Goal: Task Accomplishment & Management: Use online tool/utility

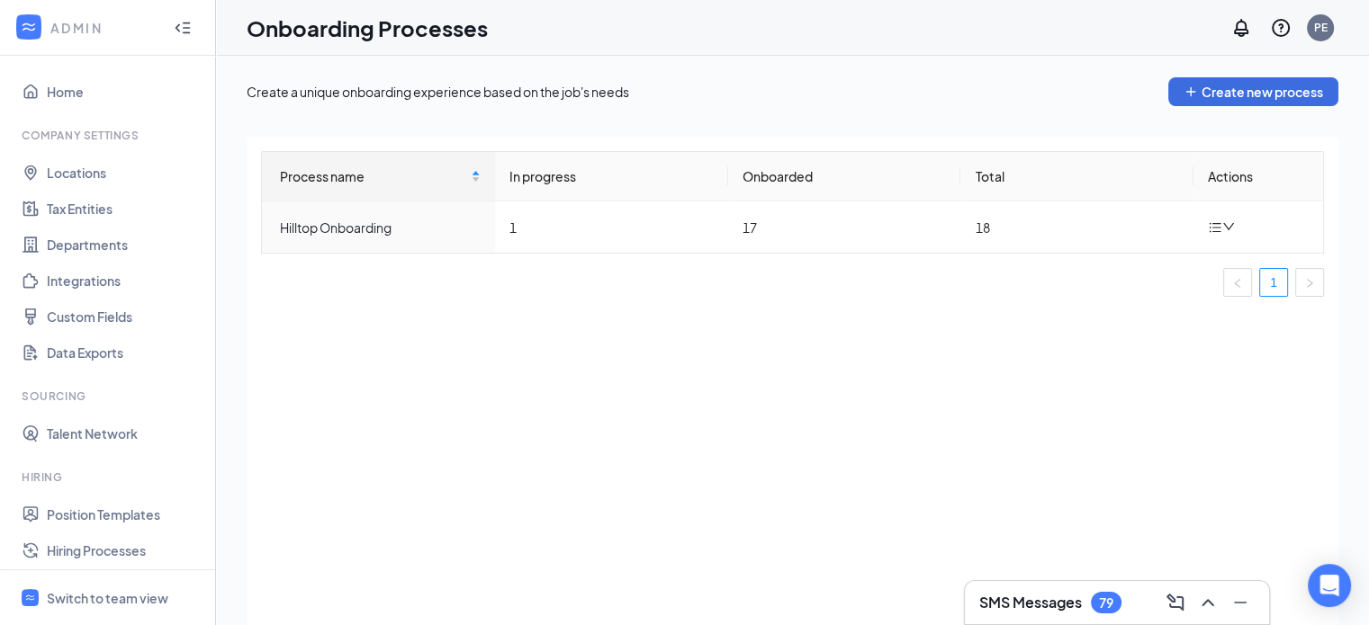
click at [1112, 617] on div "SMS Messages 79" at bounding box center [1116, 603] width 275 height 29
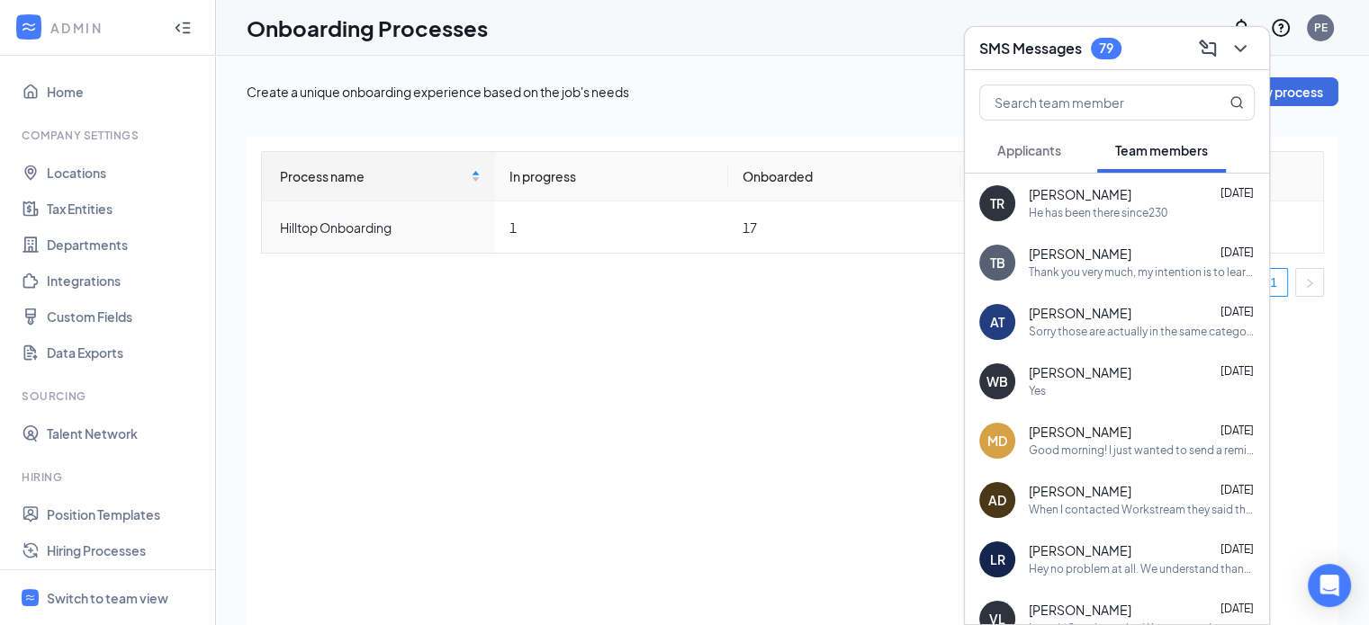
click at [1081, 213] on div "He has been there since230" at bounding box center [1098, 213] width 139 height 15
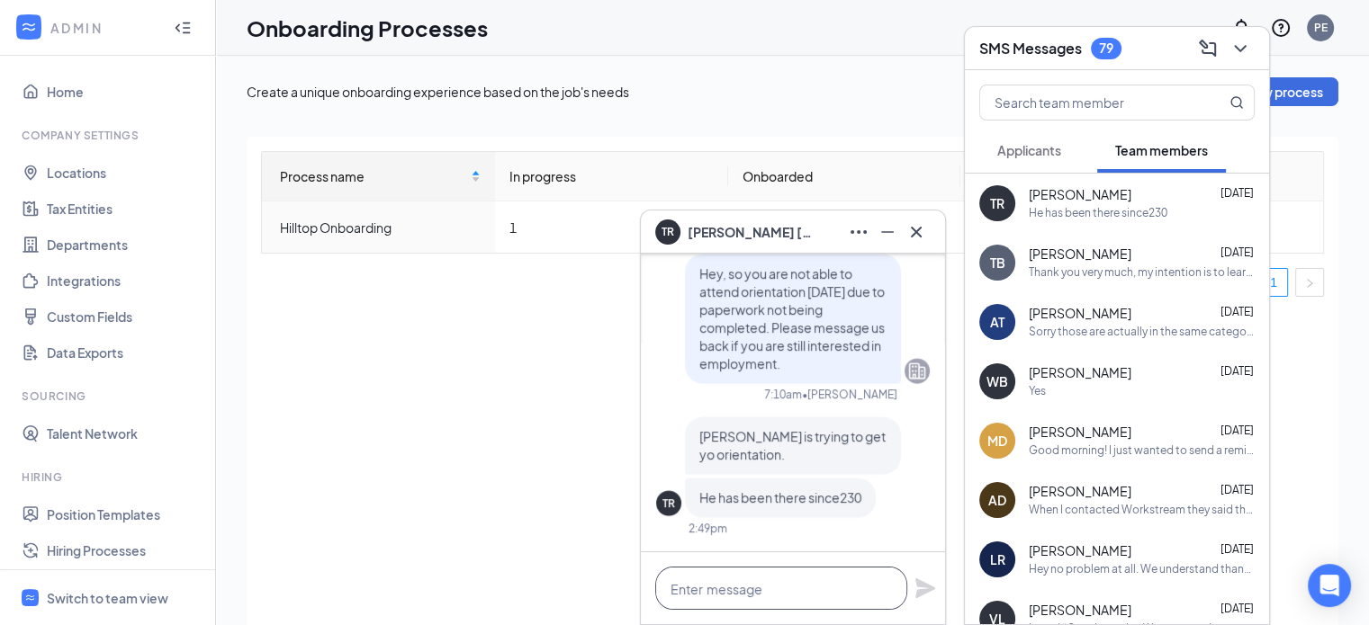
click at [785, 597] on textarea at bounding box center [781, 588] width 252 height 43
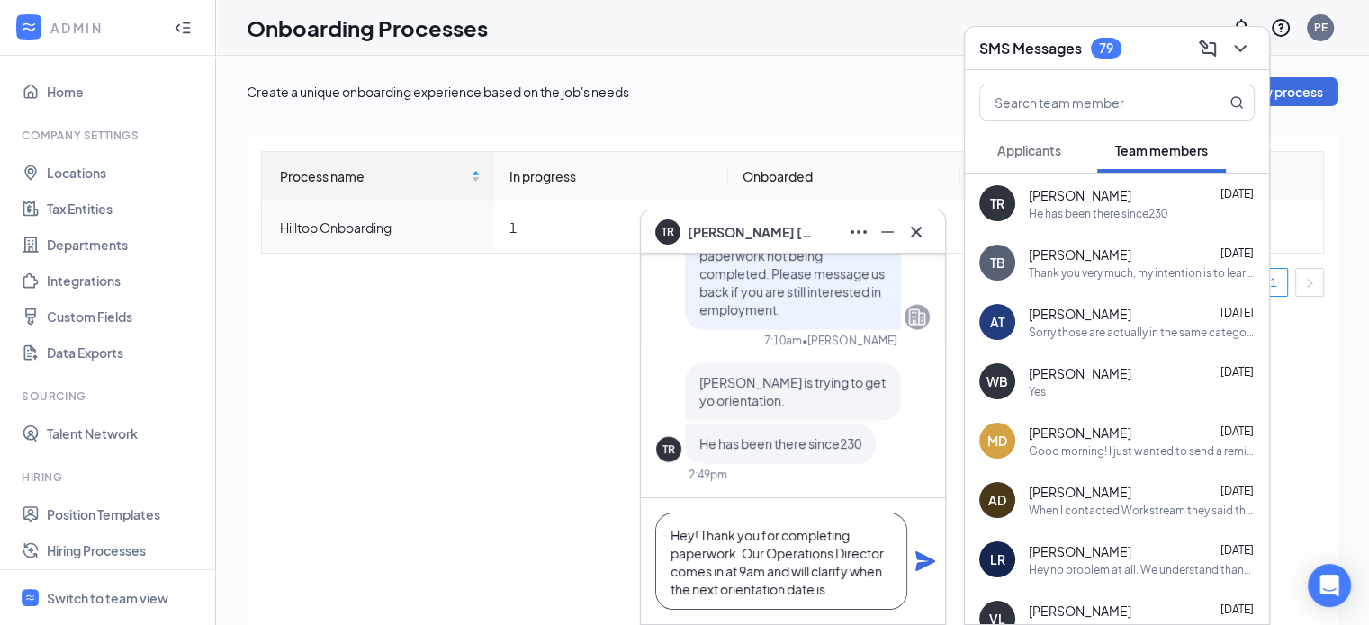
click at [793, 566] on textarea "Hey! Thank you for completing paperwork. Our Operations Director comes in at 9a…" at bounding box center [781, 561] width 252 height 97
type textarea "Hey! Thank you for completing paperwork. Our Operations Director comes in at 9a…"
click at [916, 558] on icon "Plane" at bounding box center [925, 562] width 20 height 20
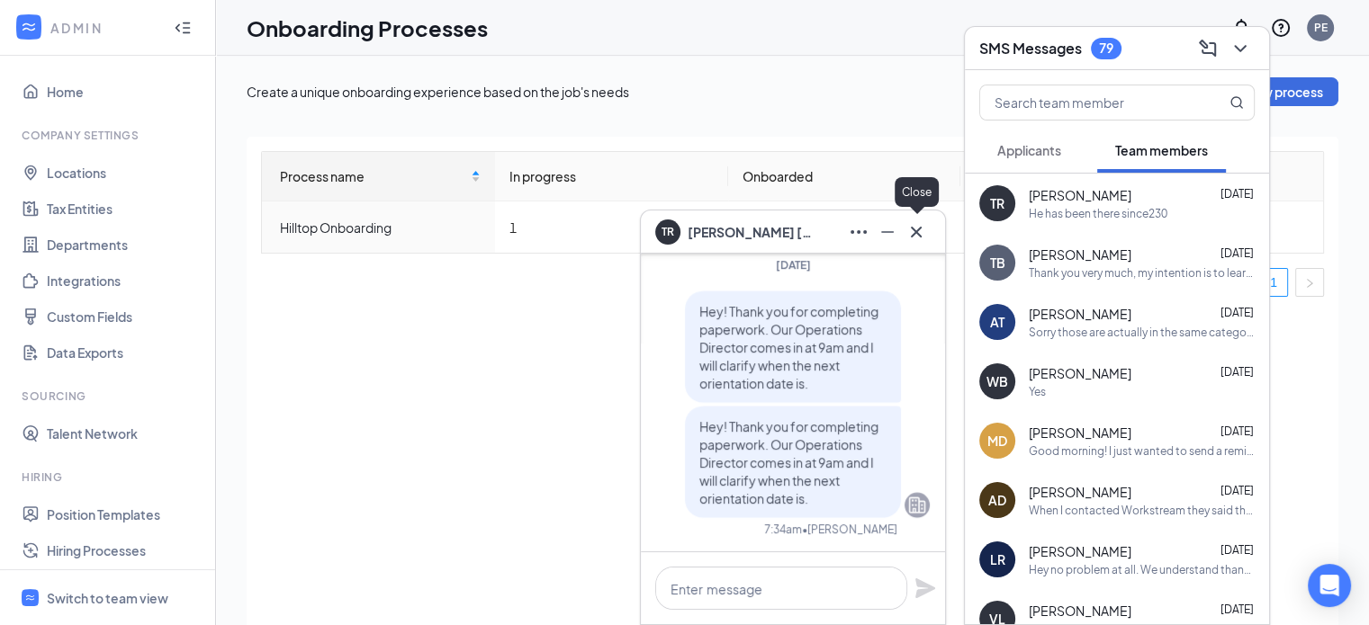
click at [910, 237] on icon "Cross" at bounding box center [916, 232] width 22 height 22
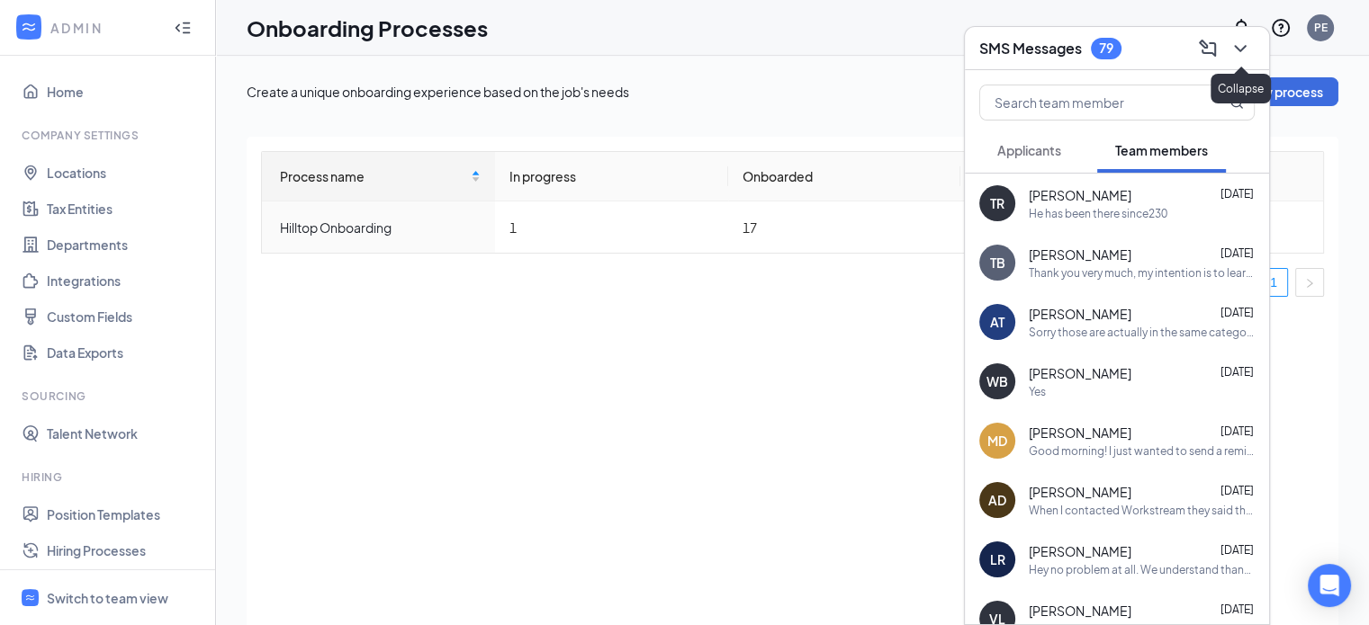
click at [1242, 60] on button at bounding box center [1240, 48] width 29 height 29
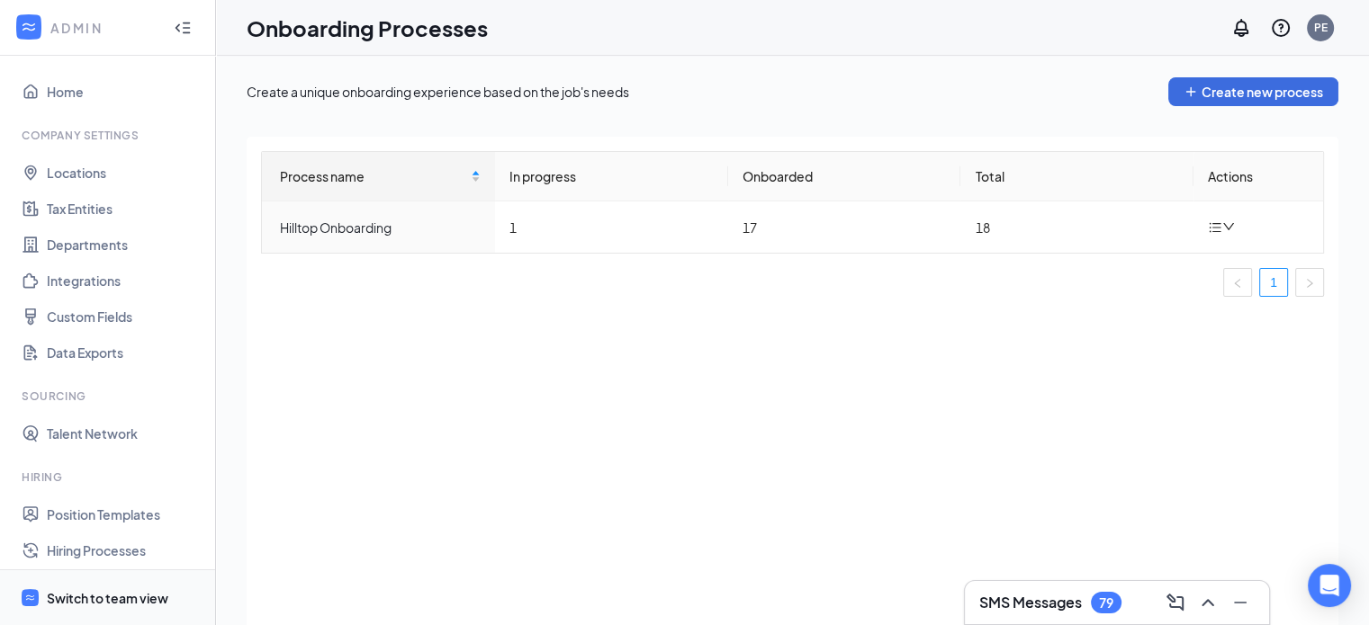
click at [94, 597] on div "Switch to team view" at bounding box center [107, 598] width 121 height 18
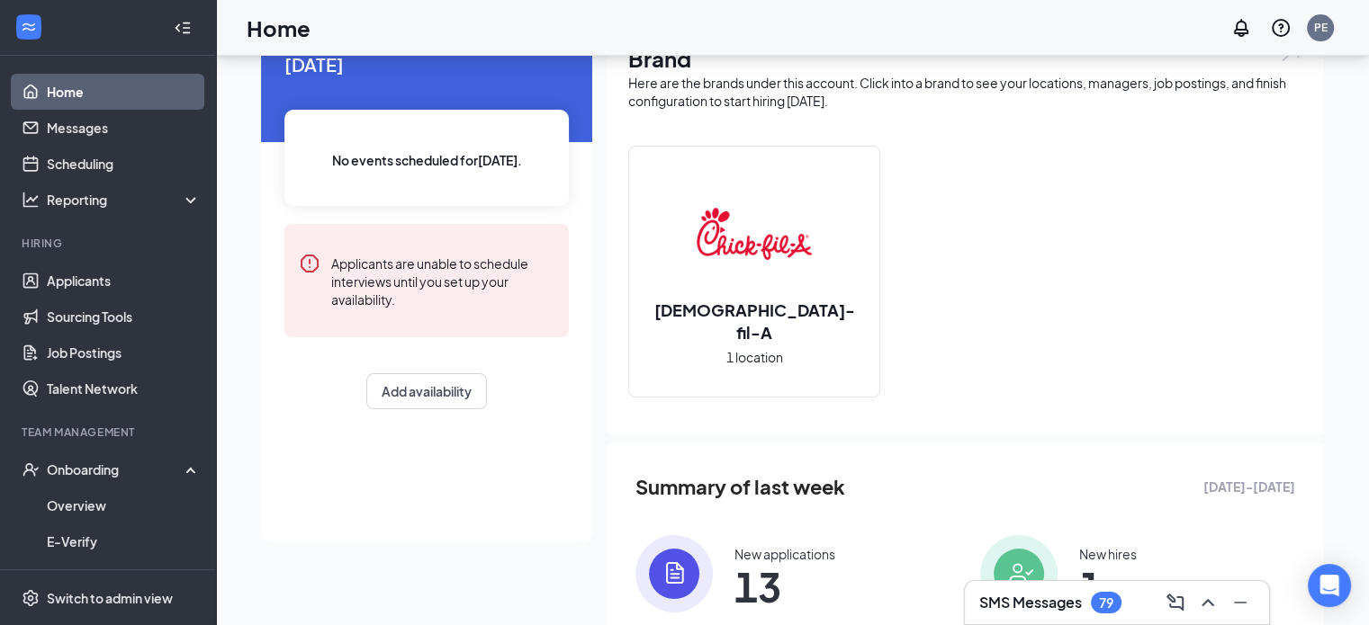
scroll to position [253, 0]
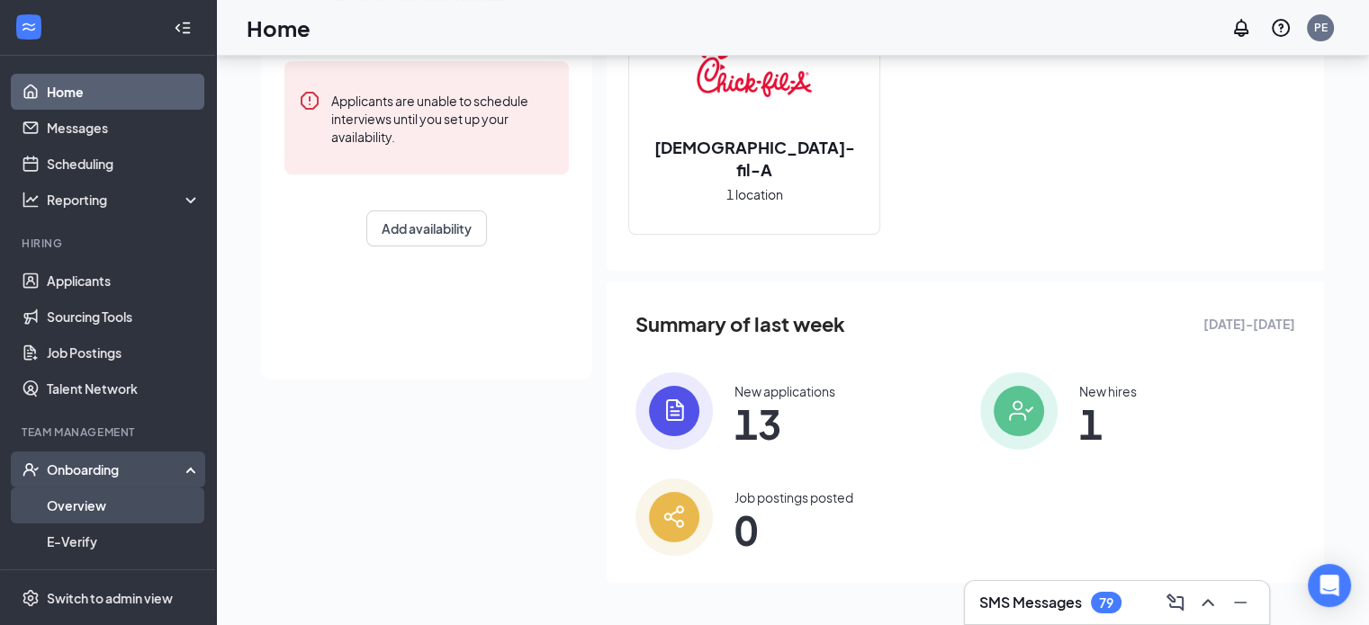
click at [82, 499] on link "Overview" at bounding box center [124, 506] width 154 height 36
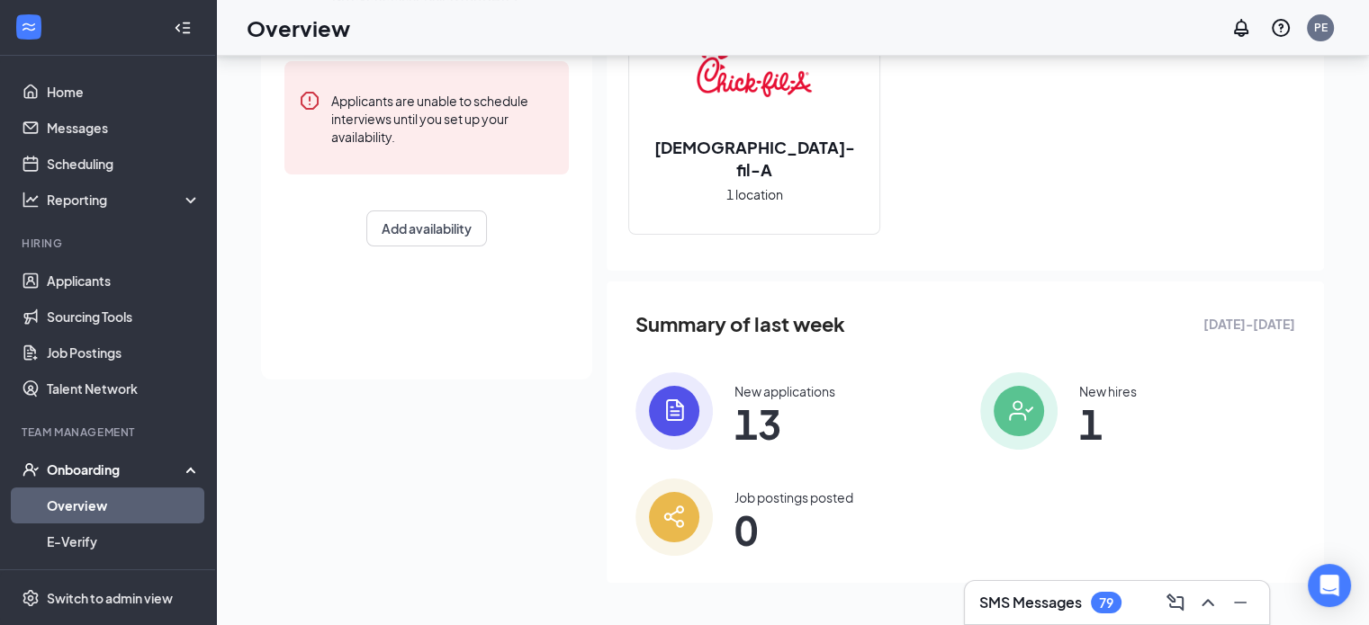
scroll to position [81, 0]
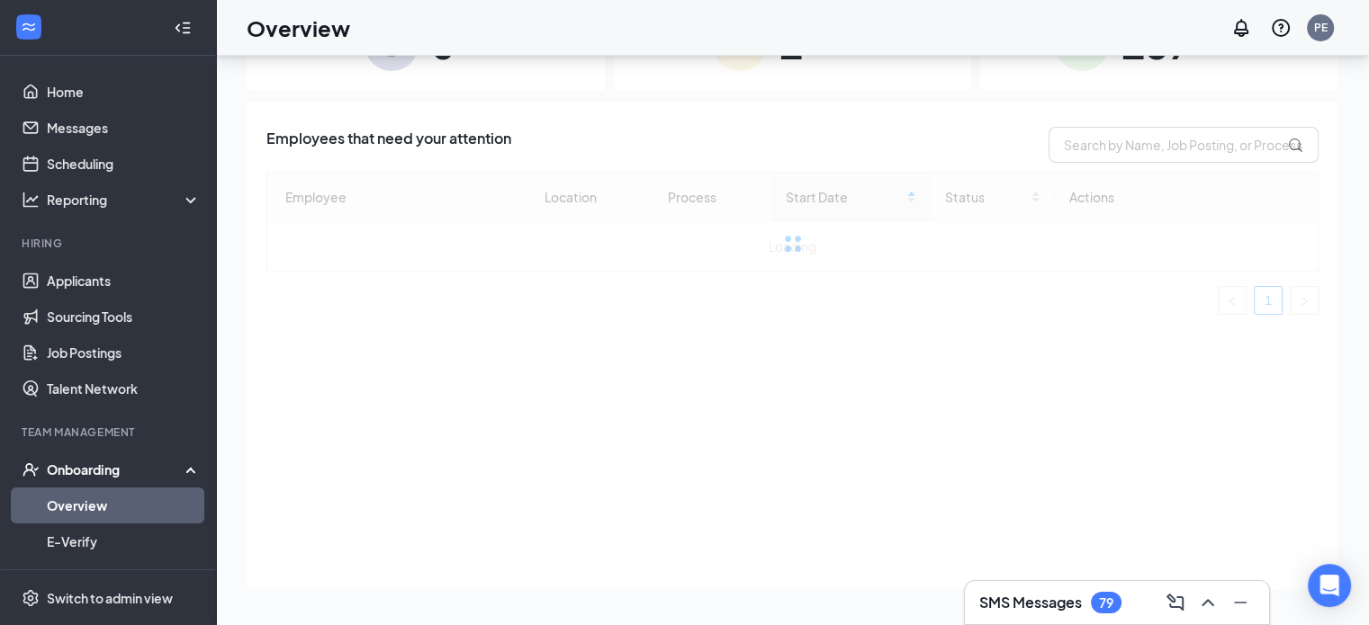
click at [1015, 594] on h3 "SMS Messages" at bounding box center [1030, 603] width 103 height 20
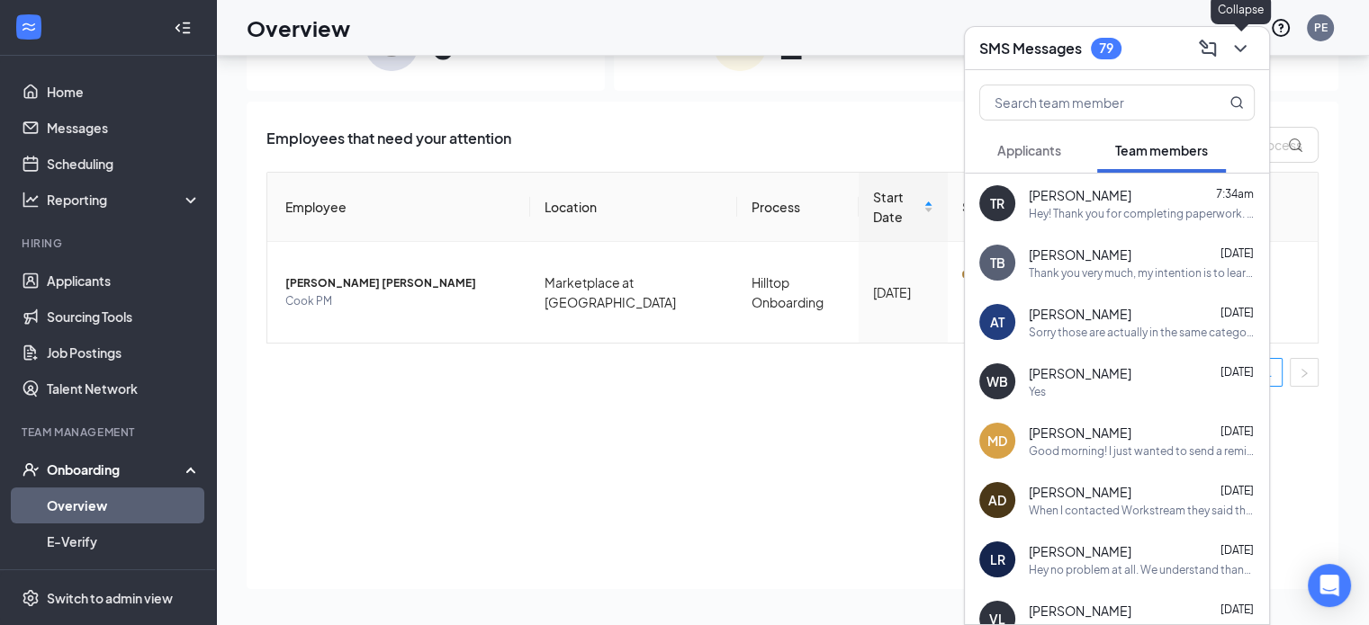
click at [1245, 49] on icon "ChevronDown" at bounding box center [1240, 49] width 22 height 22
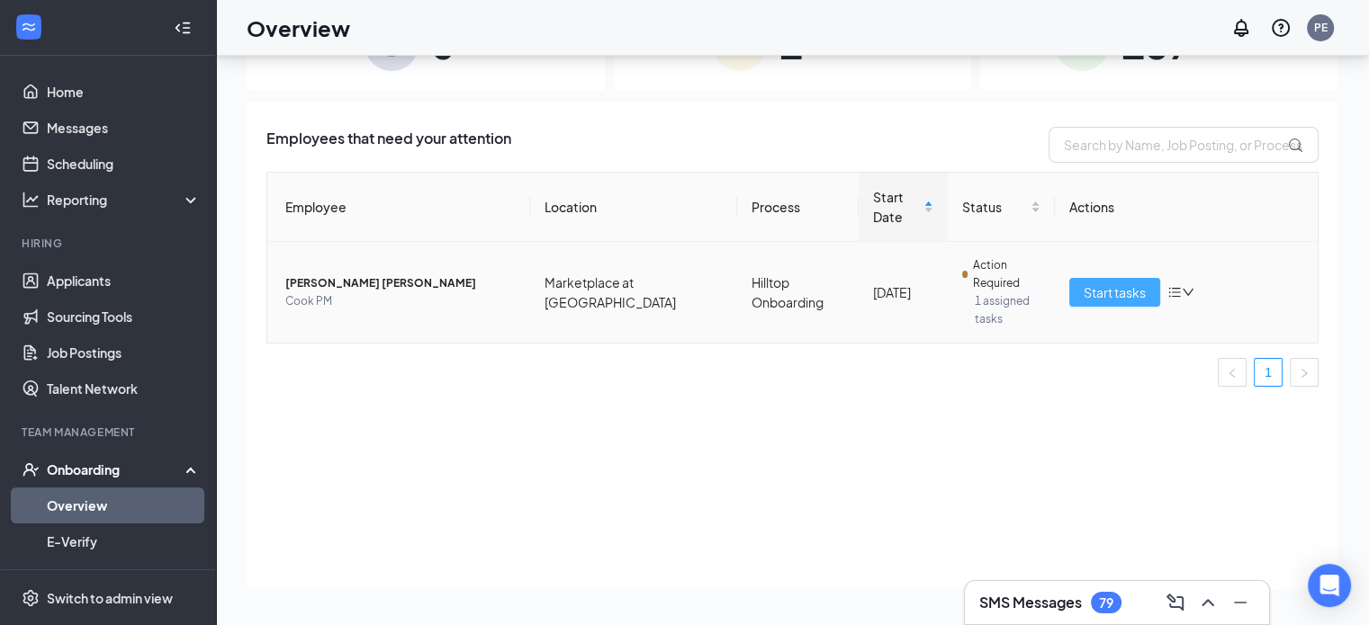
click at [1134, 287] on span "Start tasks" at bounding box center [1114, 293] width 62 height 20
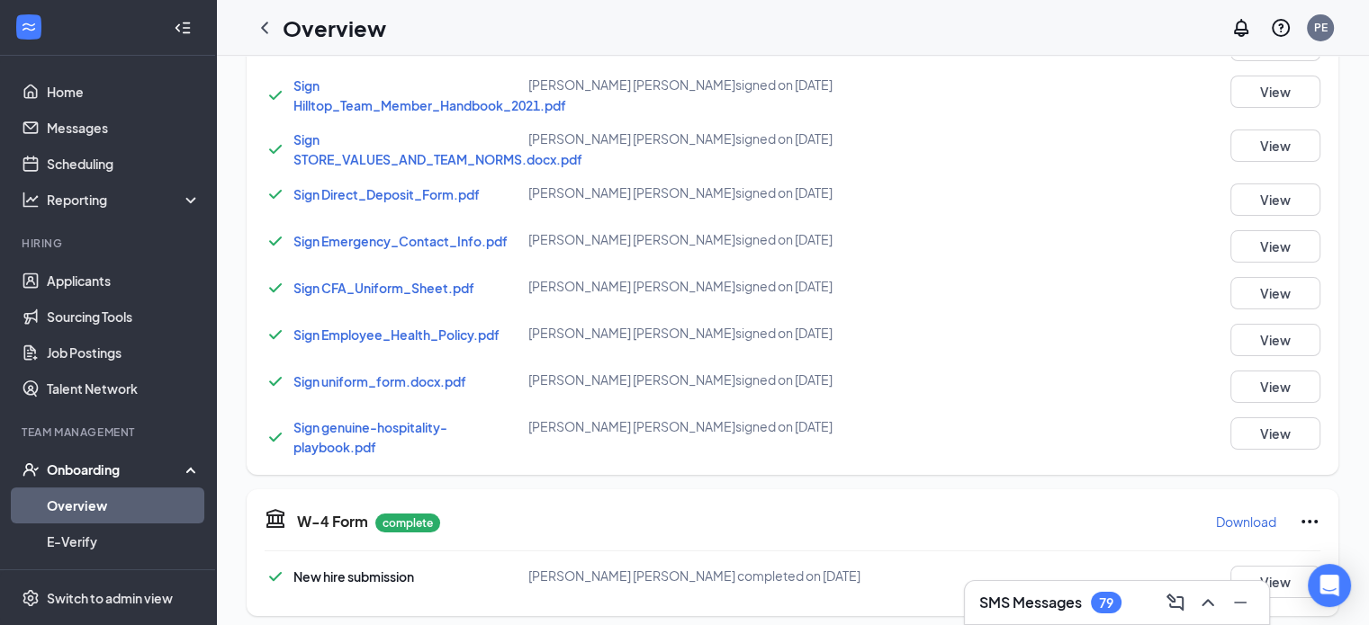
scroll to position [540, 0]
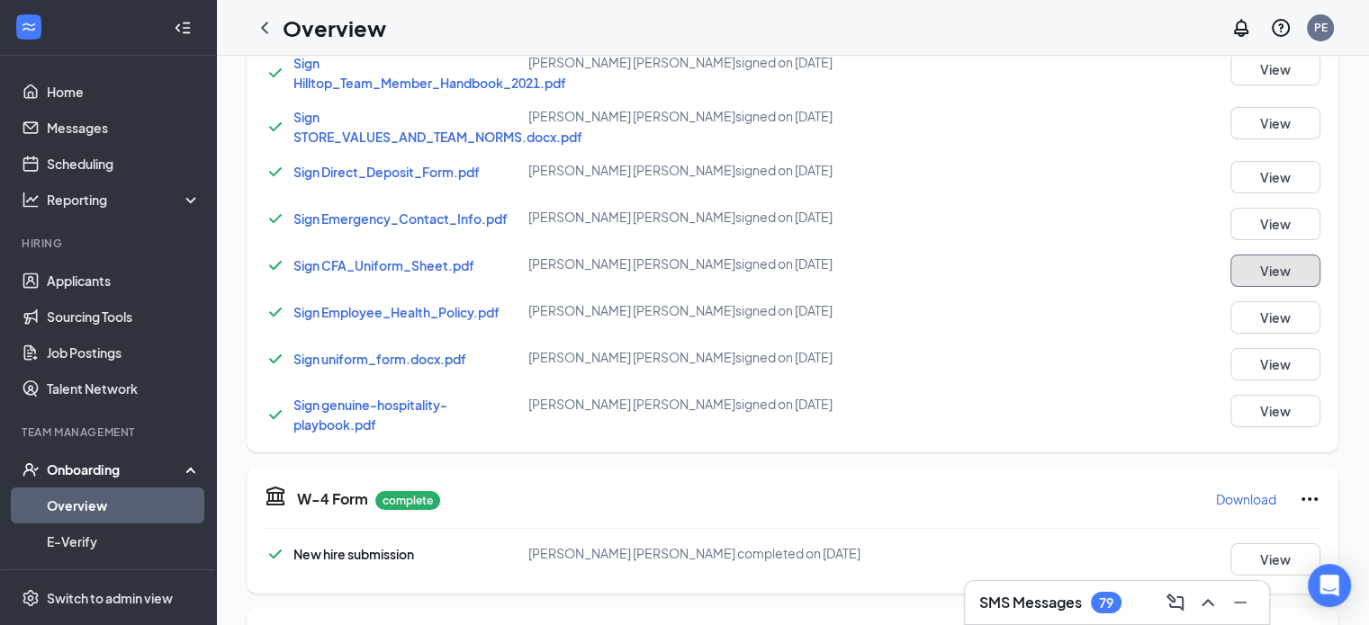
click at [1243, 266] on button "View" at bounding box center [1275, 271] width 90 height 32
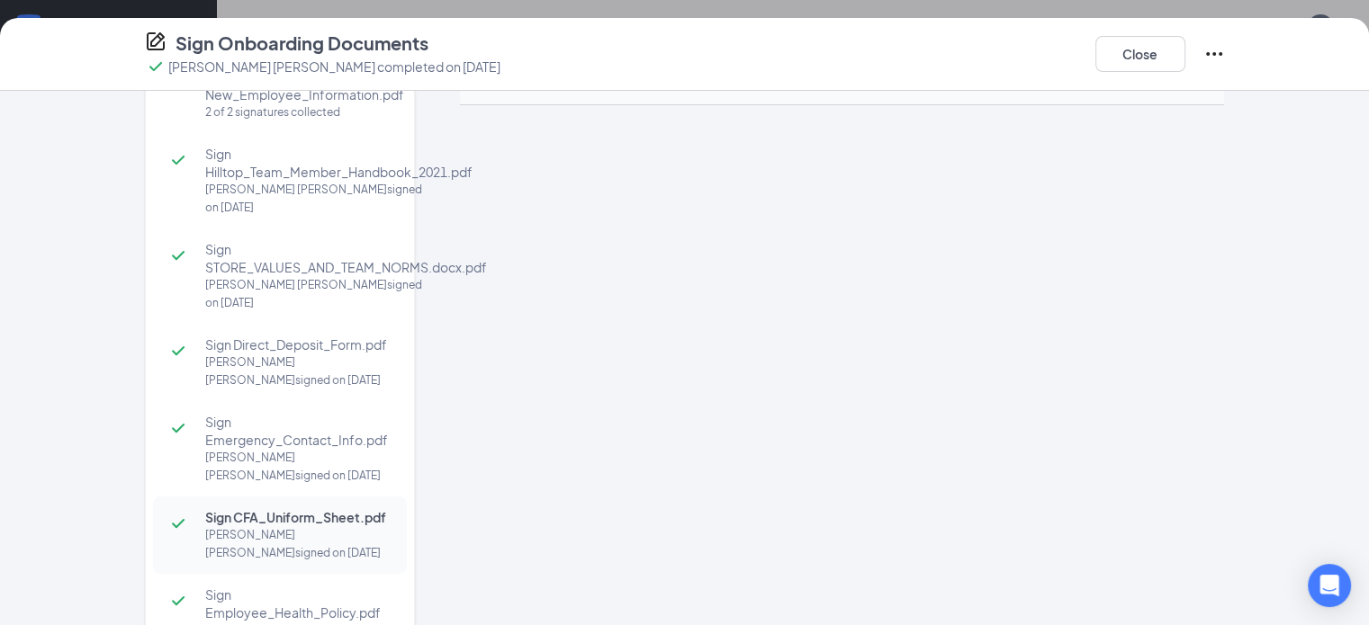
scroll to position [90, 0]
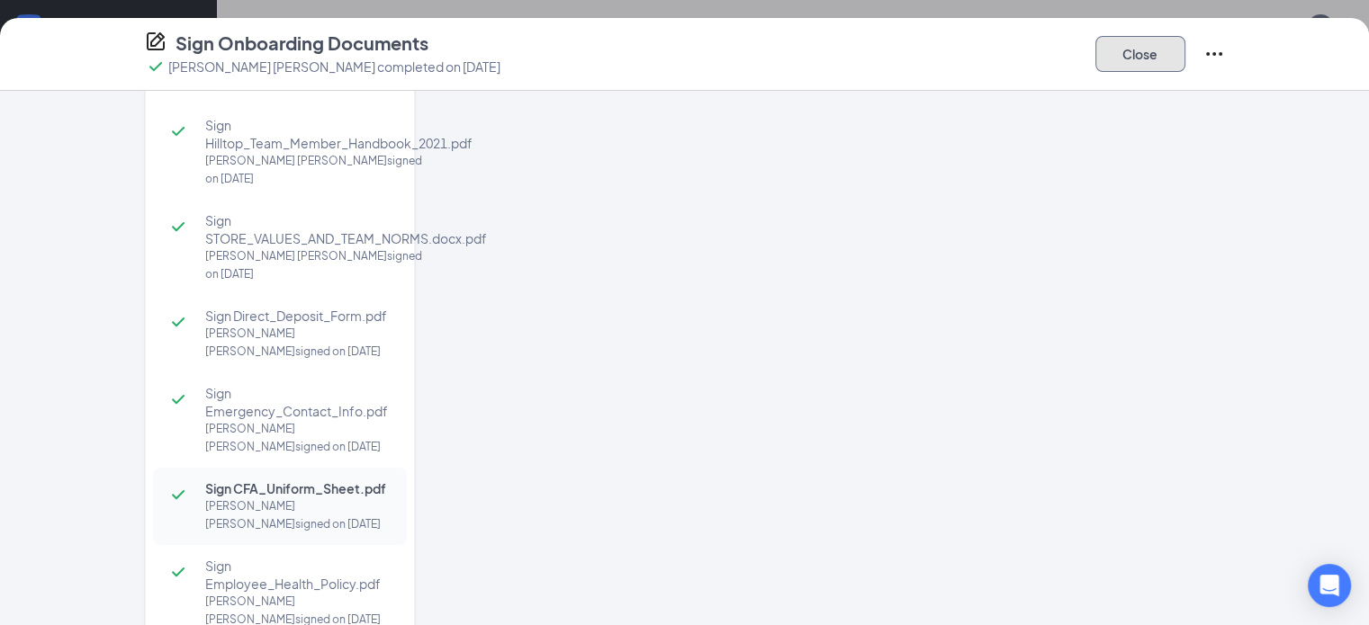
click at [1185, 57] on button "Close" at bounding box center [1140, 54] width 90 height 36
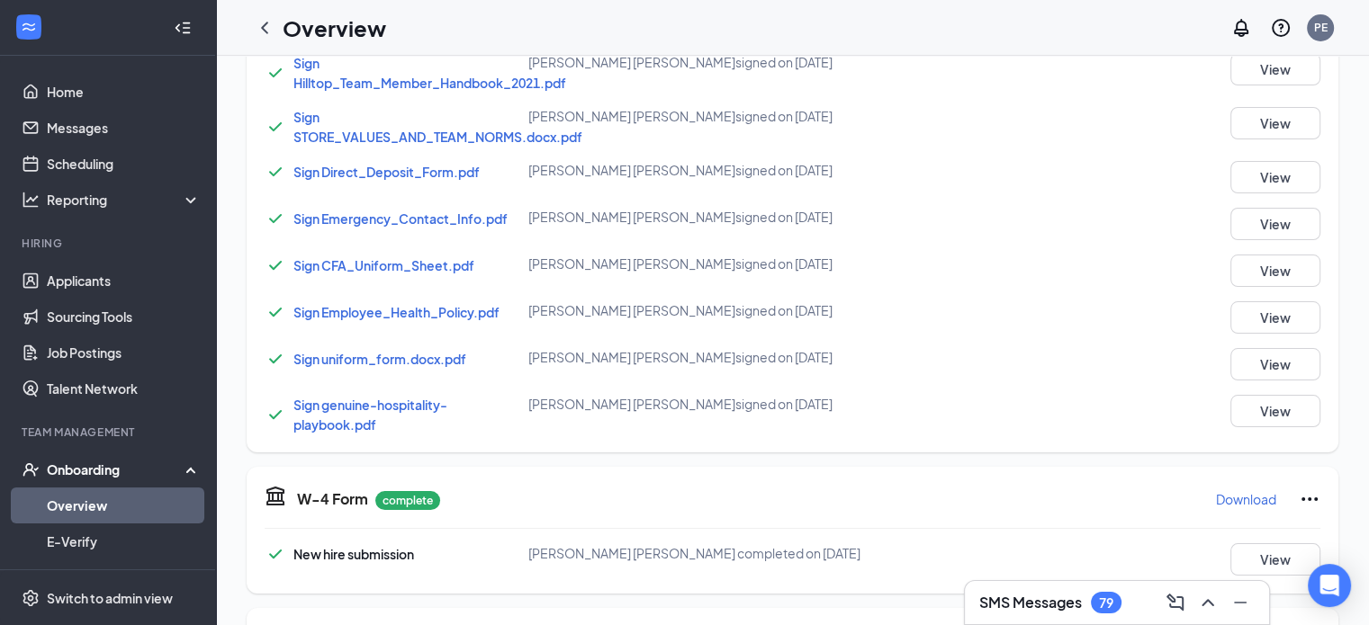
click at [1101, 607] on div "79" at bounding box center [1106, 603] width 14 height 15
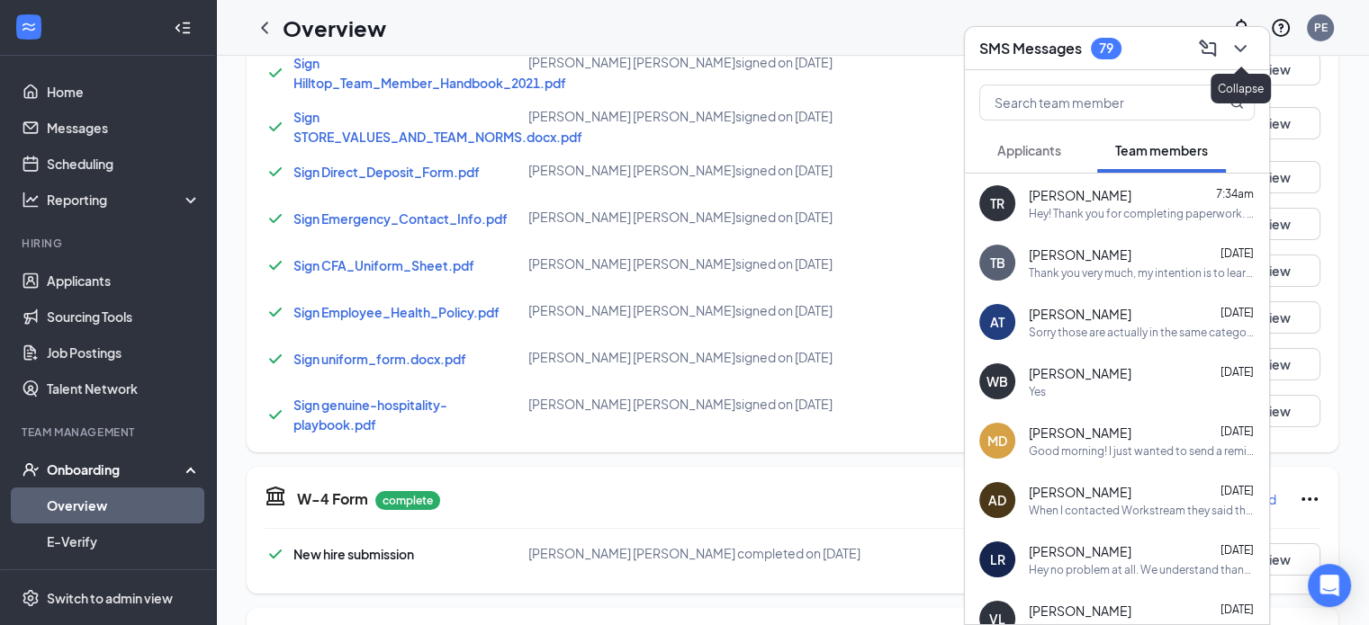
click at [1251, 50] on button at bounding box center [1240, 48] width 29 height 29
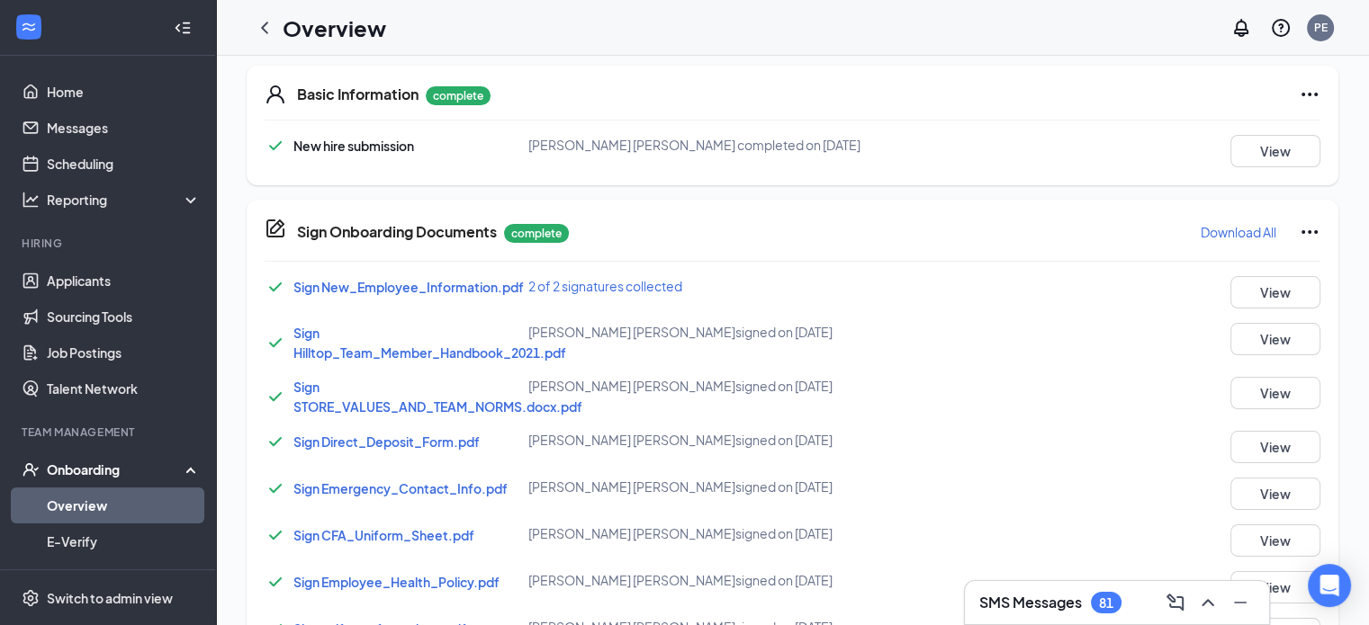
scroll to position [0, 0]
